Goal: Task Accomplishment & Management: Use online tool/utility

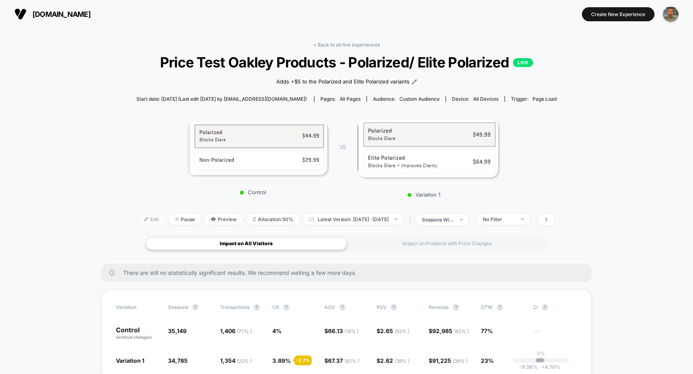
click at [138, 216] on span "Edit" at bounding box center [151, 219] width 26 height 11
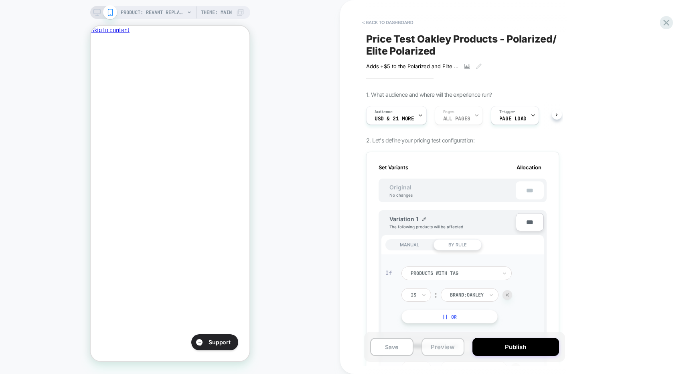
scroll to position [0, 138]
click at [451, 346] on button "Preview" at bounding box center [443, 347] width 43 height 18
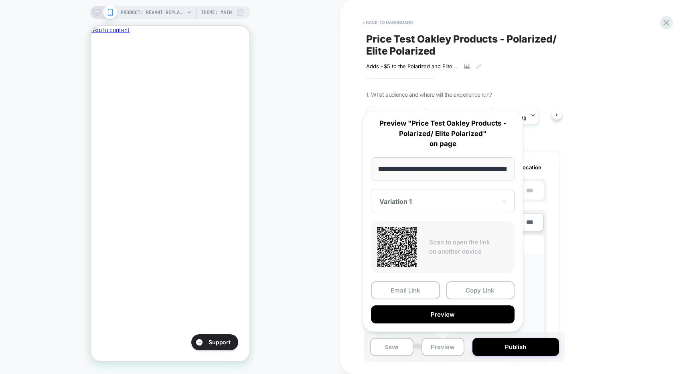
scroll to position [0, 0]
click at [553, 46] on span "Price Test Oakley Products - Polarized/ Elite Polarized" at bounding box center [462, 45] width 193 height 24
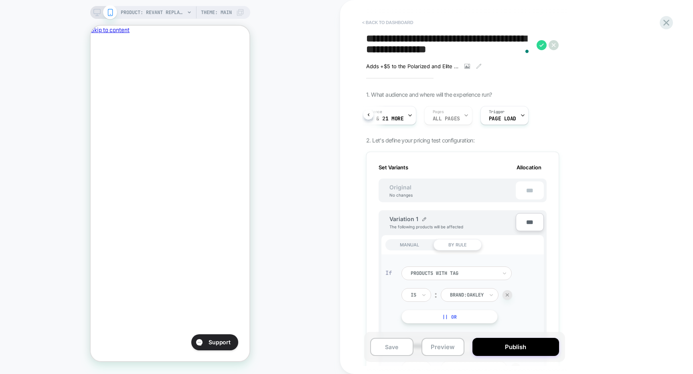
scroll to position [0, 138]
click at [384, 17] on button "< back to dashboard" at bounding box center [387, 22] width 59 height 13
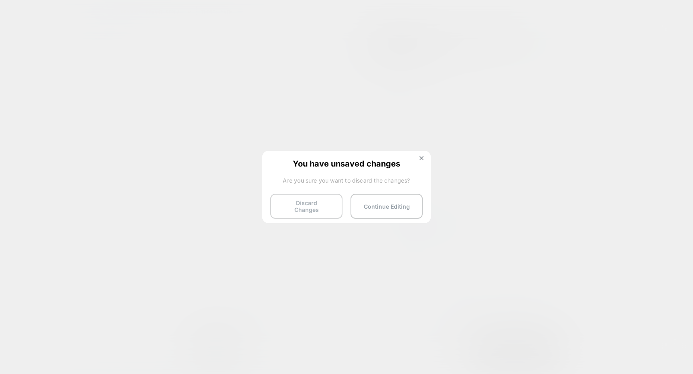
click at [320, 195] on button "Discard Changes" at bounding box center [306, 206] width 72 height 25
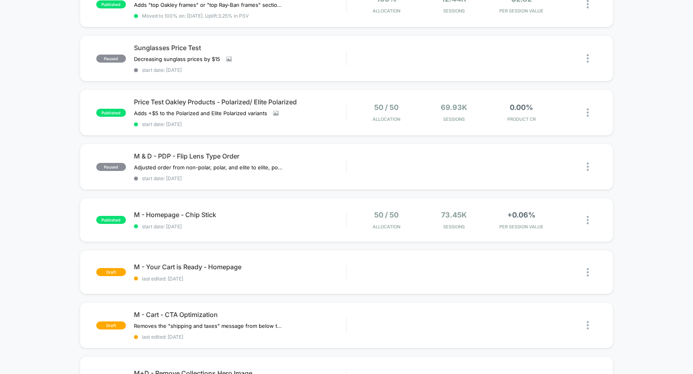
scroll to position [126, 0]
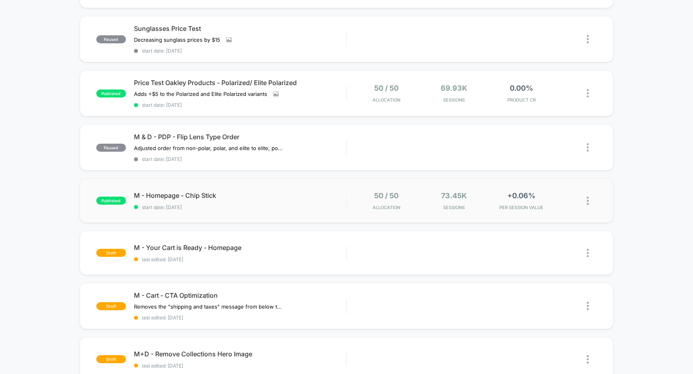
click at [324, 211] on div "published M - Homepage - Chip Stick start date: [DATE] 50 / 50 Allocation 73.45…" at bounding box center [347, 201] width 534 height 44
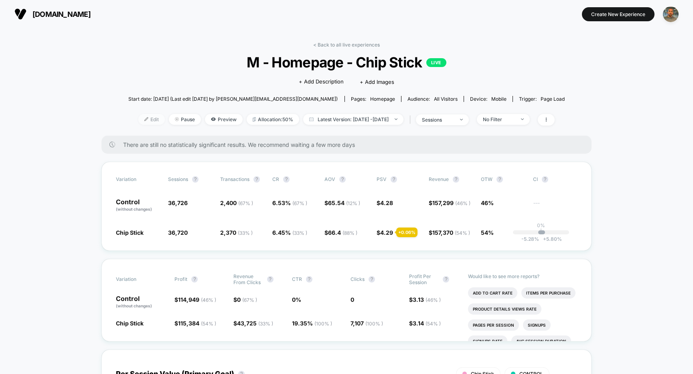
click at [143, 120] on span "Edit" at bounding box center [151, 119] width 26 height 11
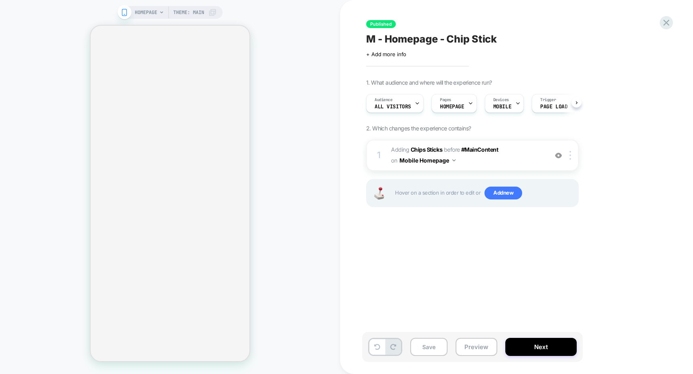
scroll to position [0, 0]
click at [528, 345] on button "Next" at bounding box center [541, 347] width 71 height 18
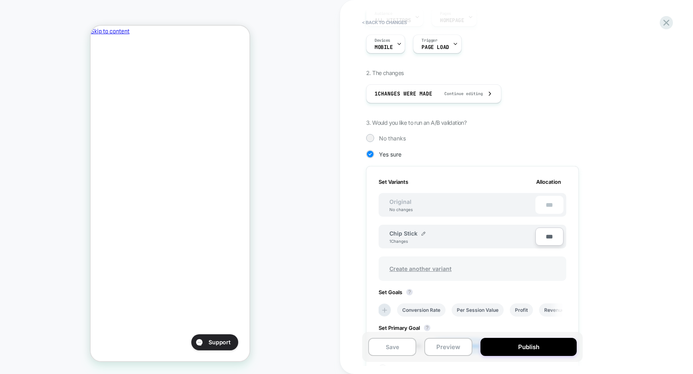
click at [440, 266] on span "Create another variant" at bounding box center [421, 268] width 78 height 19
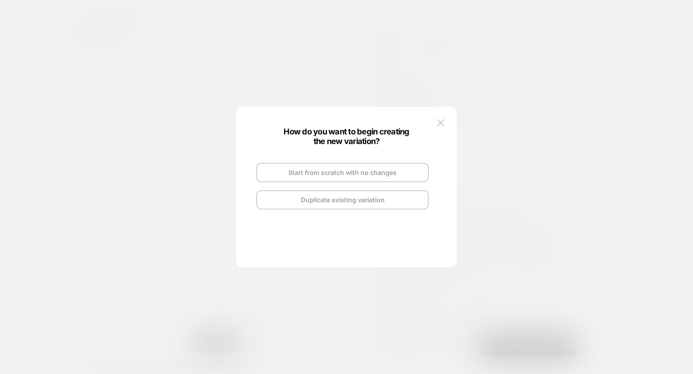
scroll to position [0, 0]
click at [375, 197] on button "Duplicate existing variation" at bounding box center [342, 199] width 173 height 19
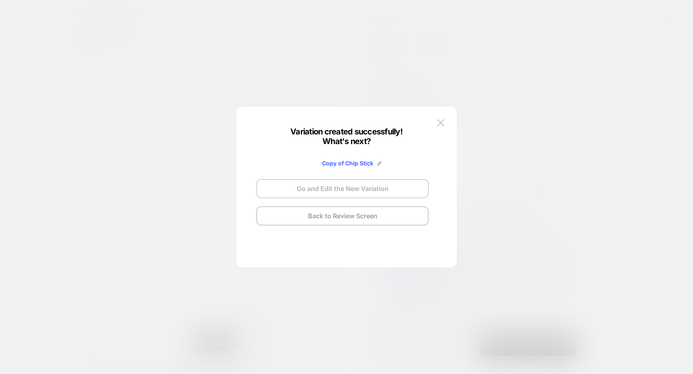
click at [407, 185] on button "Go and Edit the New Variation" at bounding box center [342, 188] width 173 height 19
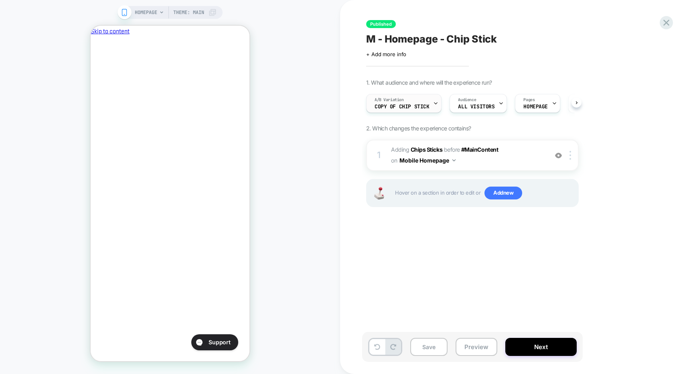
scroll to position [0, 0]
click at [415, 109] on span "Copy of Chip Stick" at bounding box center [401, 107] width 55 height 6
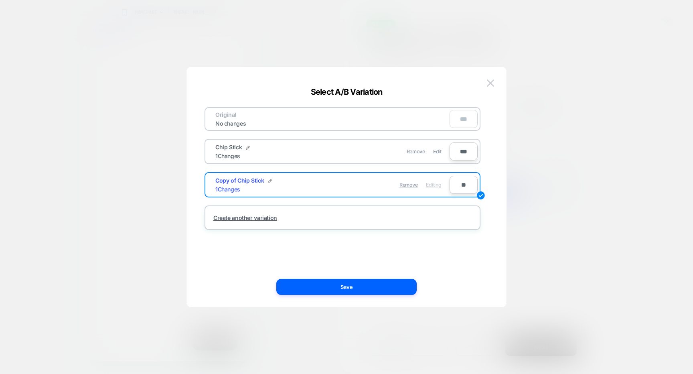
scroll to position [0, 138]
click at [268, 181] on img at bounding box center [270, 181] width 4 height 4
click at [264, 188] on input "**********" at bounding box center [244, 185] width 58 height 16
click at [250, 186] on input "**********" at bounding box center [244, 185] width 58 height 16
type input "**********"
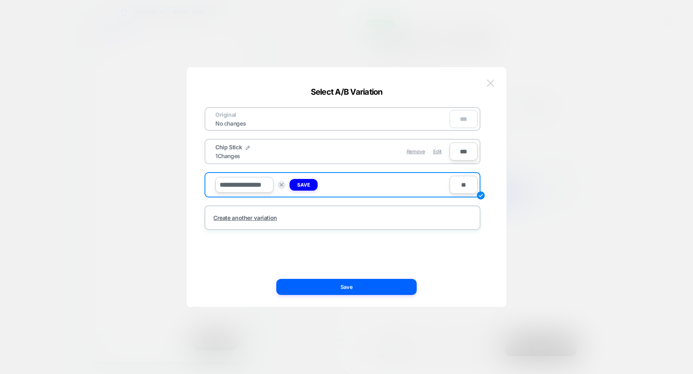
click at [496, 83] on button at bounding box center [491, 83] width 12 height 12
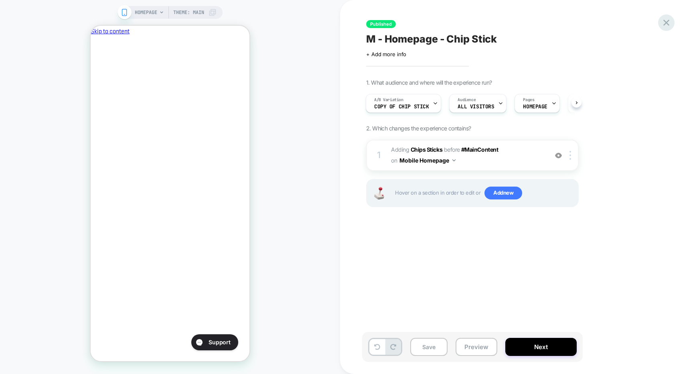
click at [671, 24] on icon at bounding box center [666, 22] width 11 height 11
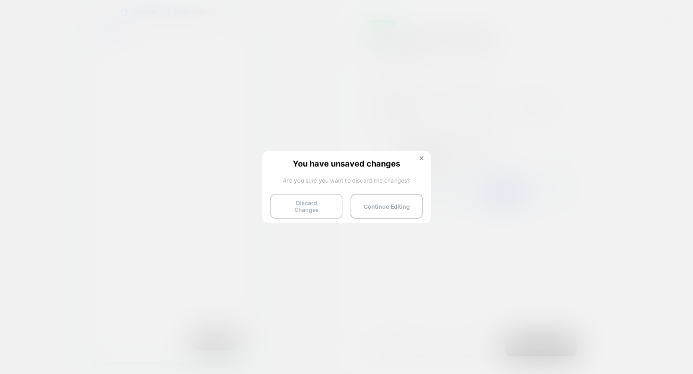
click at [299, 198] on button "Discard Changes" at bounding box center [306, 206] width 72 height 25
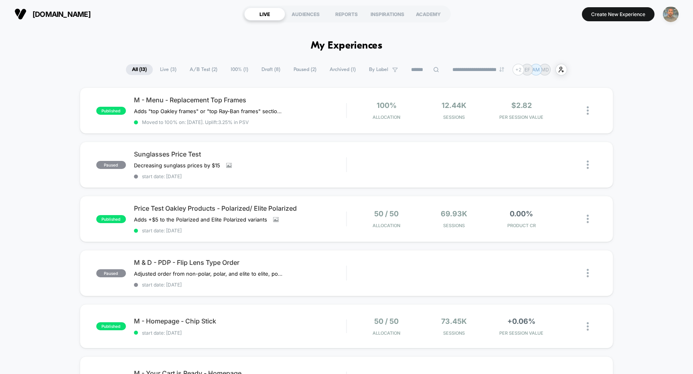
click at [675, 11] on img "button" at bounding box center [671, 14] width 16 height 16
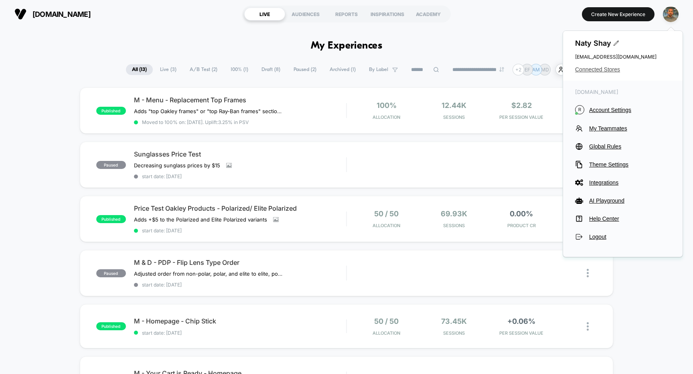
click at [606, 68] on span "Connected Stores" at bounding box center [623, 69] width 96 height 6
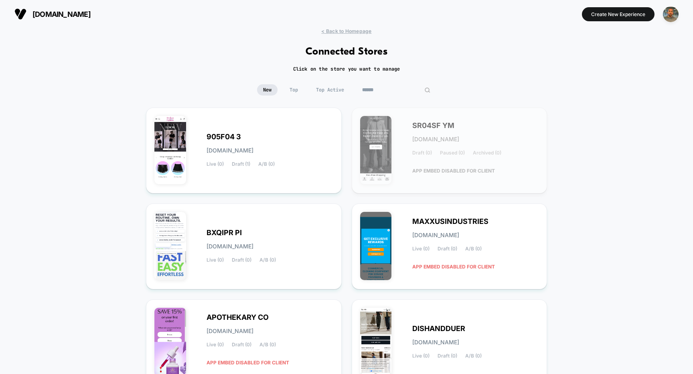
click at [394, 87] on input at bounding box center [396, 89] width 80 height 11
type input "*"
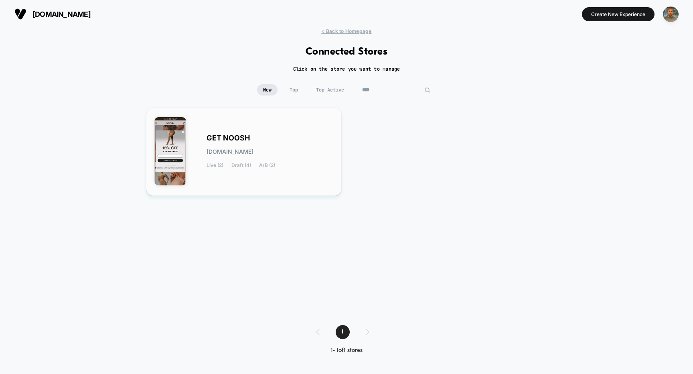
type input "****"
click at [291, 128] on div "GET NOOSH [DOMAIN_NAME] Live (2) Draft (4) A/B (2)" at bounding box center [243, 151] width 179 height 71
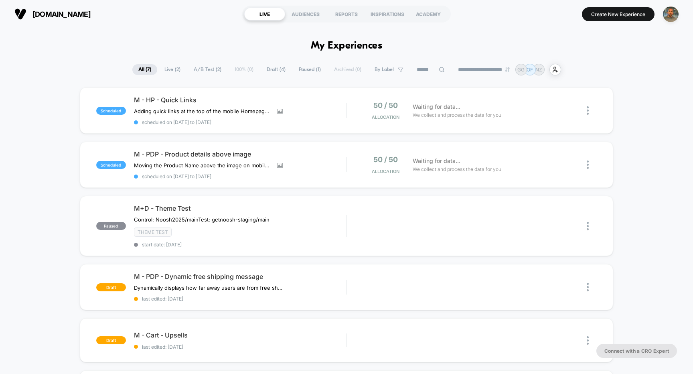
click at [275, 70] on span "Draft ( 4 )" at bounding box center [276, 69] width 31 height 11
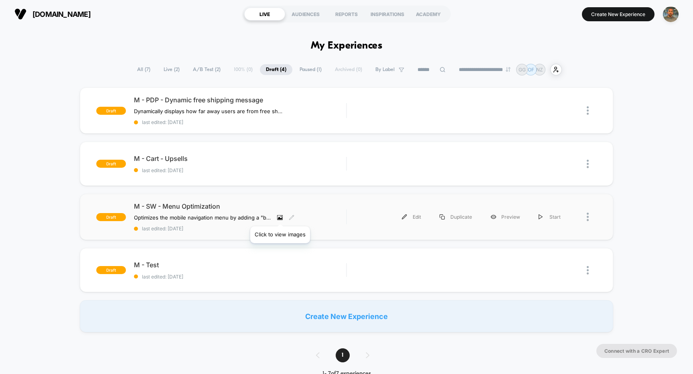
click at [280, 216] on icon at bounding box center [280, 218] width 6 height 6
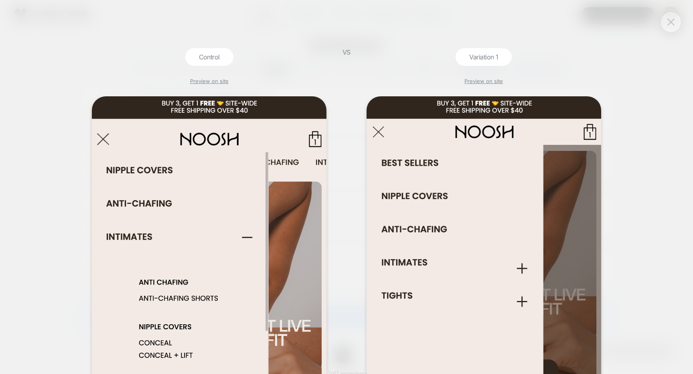
click at [677, 20] on button at bounding box center [671, 22] width 12 height 12
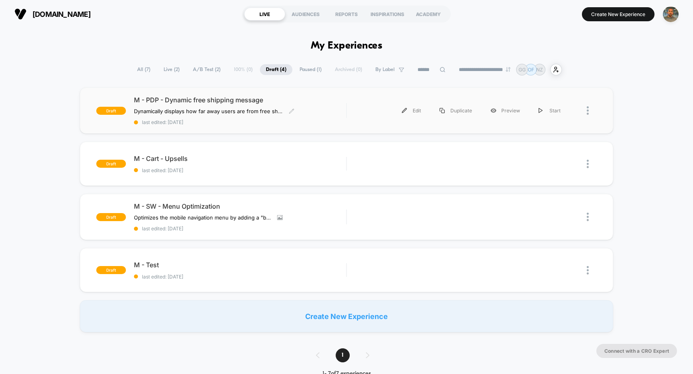
click at [339, 115] on div "M - PDP - Dynamic free shipping message Dynamically displays how far away users…" at bounding box center [240, 110] width 213 height 29
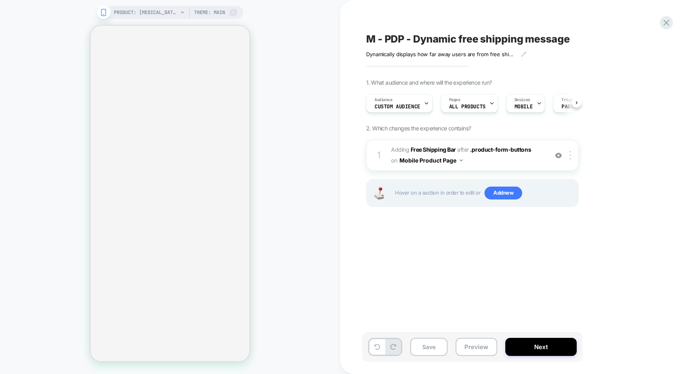
scroll to position [0, 0]
click at [570, 39] on span "M - PDP - Dynamic free shipping message" at bounding box center [468, 39] width 204 height 12
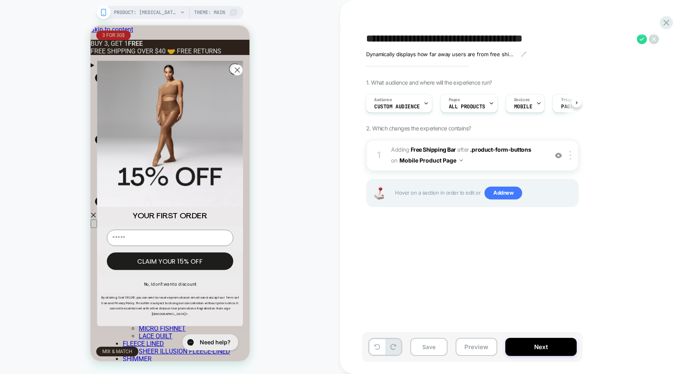
scroll to position [0, 72]
click at [233, 69] on circle "Close dialog" at bounding box center [237, 70] width 11 height 11
